Goal: Task Accomplishment & Management: Manage account settings

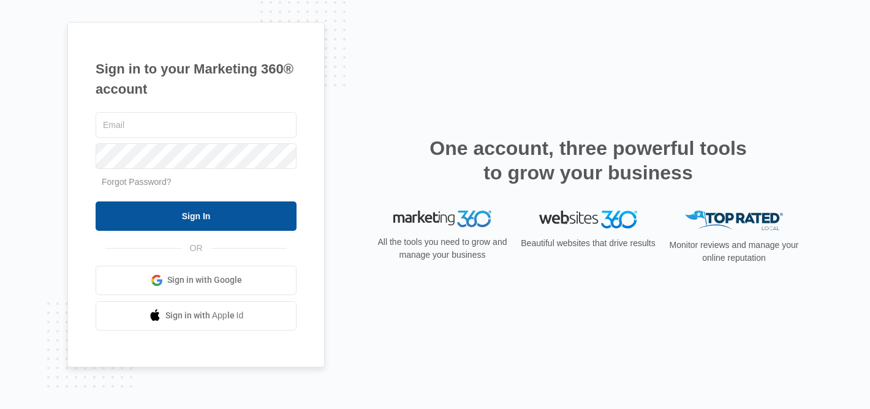
type input "[EMAIL_ADDRESS][DOMAIN_NAME]"
click at [238, 224] on input "Sign In" at bounding box center [196, 215] width 201 height 29
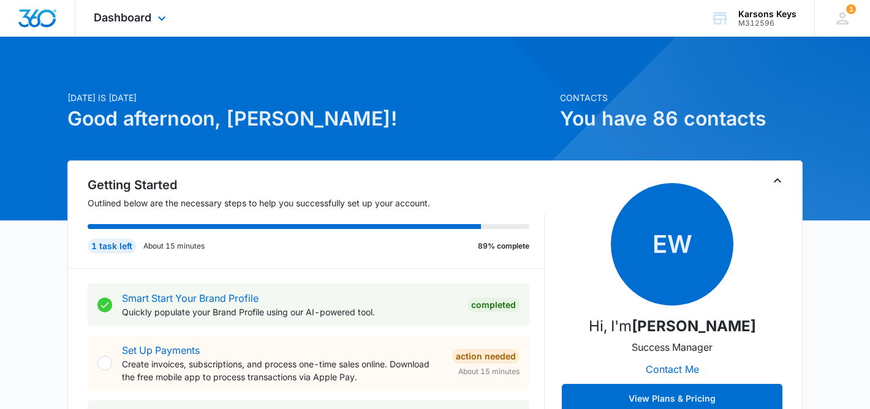
click at [151, 21] on div "Dashboard Apps Reputation Websites Forms CRM Email Social Payments POS Content …" at bounding box center [131, 18] width 112 height 36
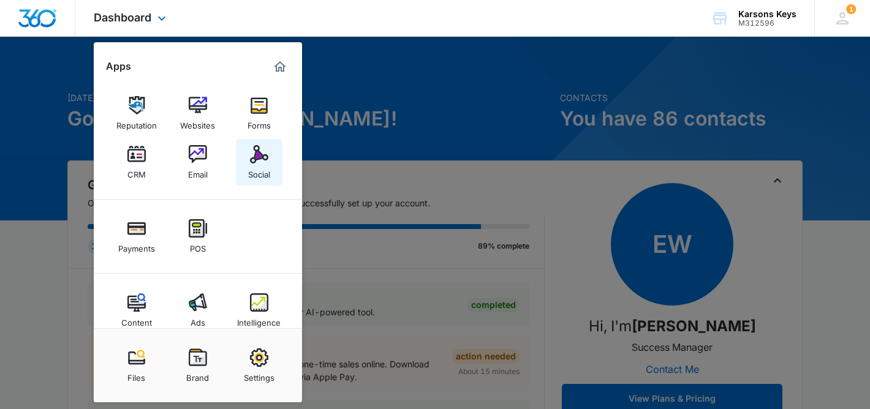
click at [261, 161] on img at bounding box center [259, 154] width 18 height 18
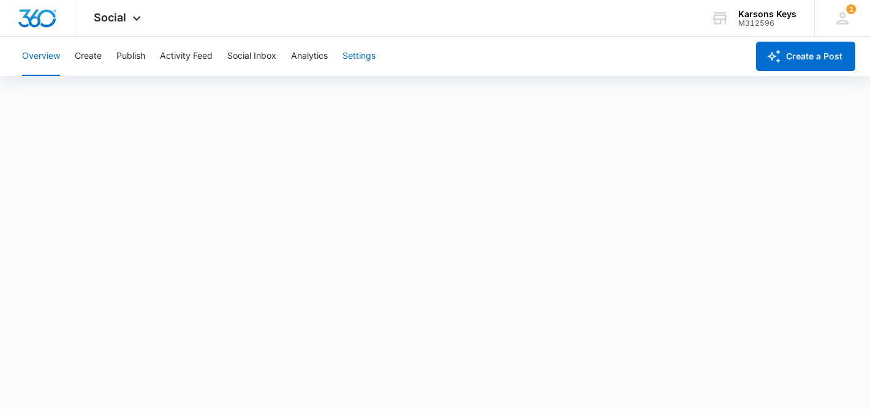
click at [370, 54] on button "Settings" at bounding box center [358, 56] width 33 height 39
